Goal: Transaction & Acquisition: Obtain resource

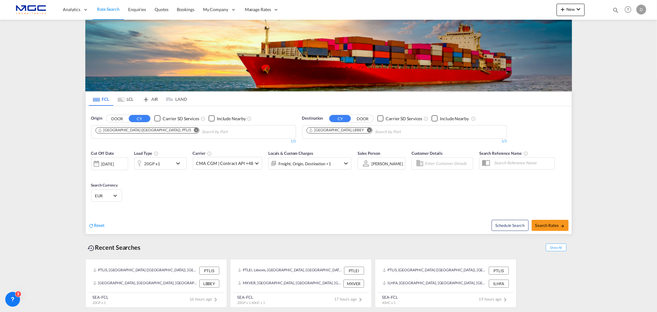
click at [367, 129] on md-icon "Remove" at bounding box center [369, 130] width 5 height 5
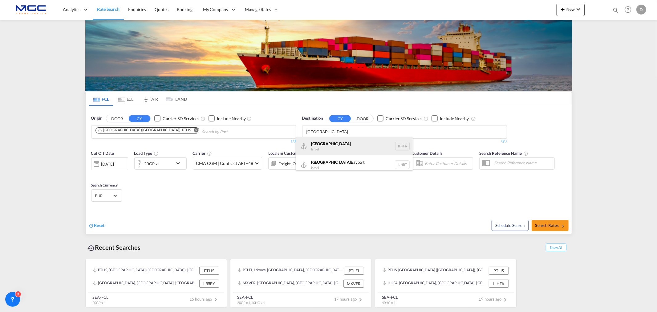
type input "[GEOGRAPHIC_DATA]"
click at [344, 149] on div "Haifa [GEOGRAPHIC_DATA] ILHFA" at bounding box center [354, 146] width 117 height 18
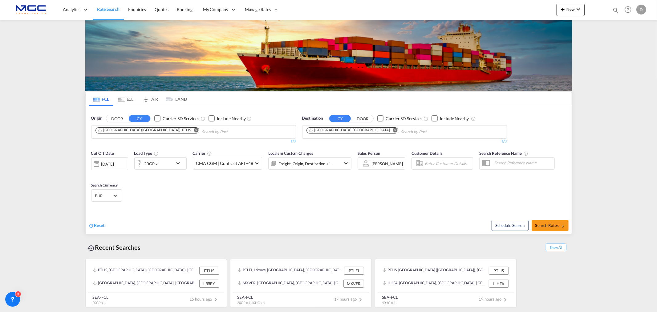
click at [179, 166] on md-icon "icon-chevron-down" at bounding box center [179, 163] width 10 height 7
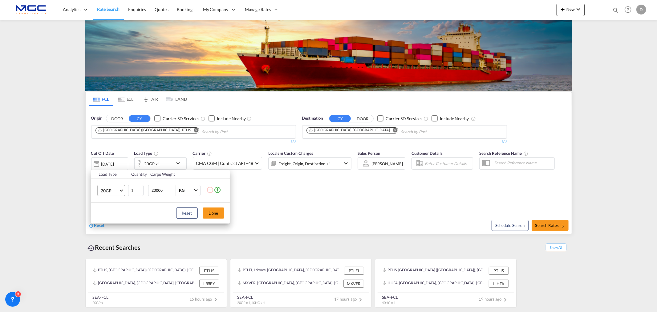
click at [120, 191] on md-select-value "20GP" at bounding box center [112, 190] width 25 height 10
click at [113, 220] on md-option "40HC" at bounding box center [117, 220] width 42 height 15
click at [209, 213] on button "Done" at bounding box center [214, 212] width 22 height 11
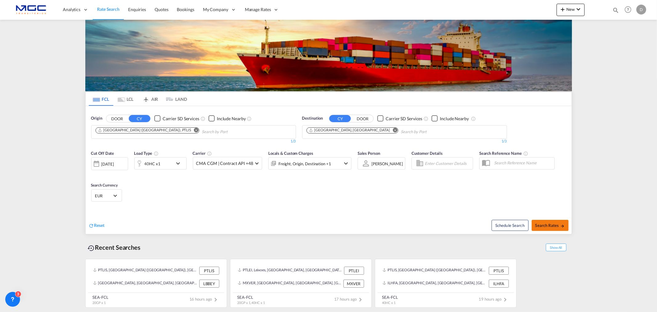
click at [554, 221] on button "Search Rates" at bounding box center [550, 225] width 37 height 11
type input "PTLIS to ILHFA / [DATE]"
